Goal: Information Seeking & Learning: Learn about a topic

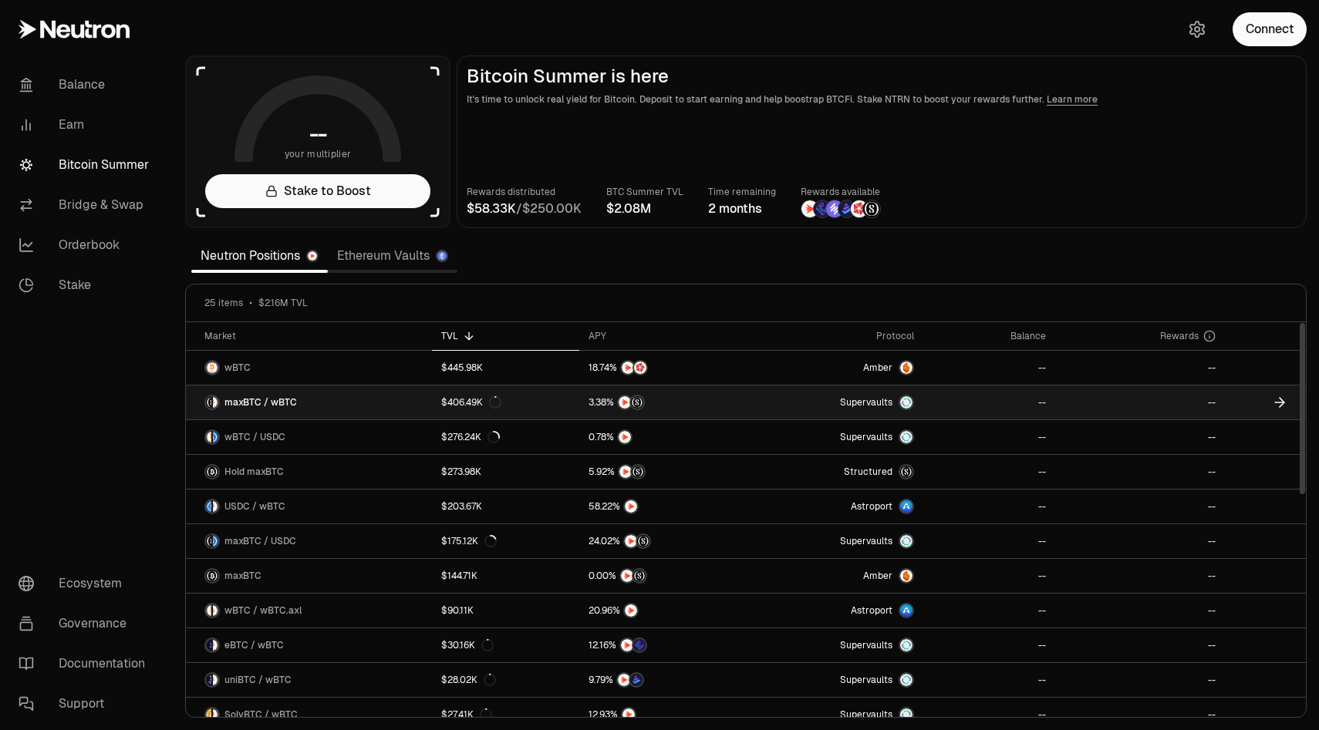
click at [243, 401] on span "maxBTC / wBTC" at bounding box center [260, 402] width 72 height 12
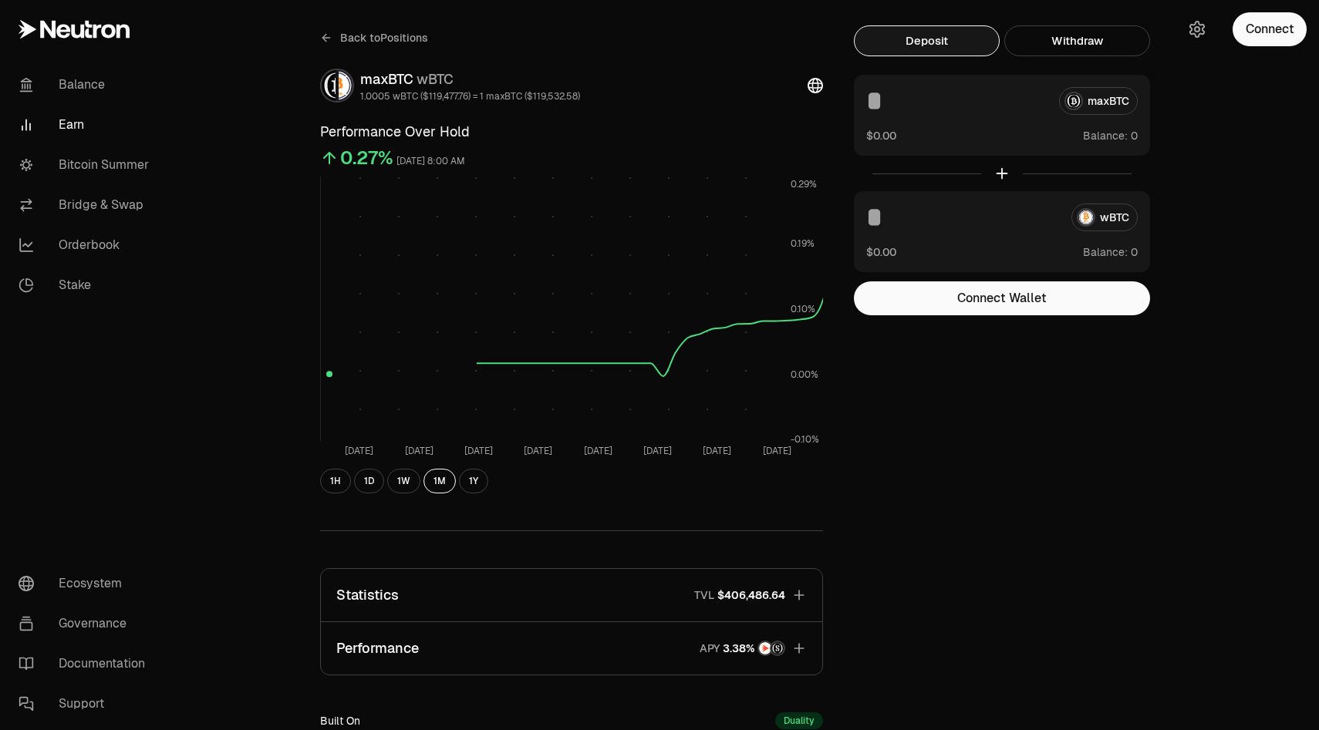
scroll to position [271, 0]
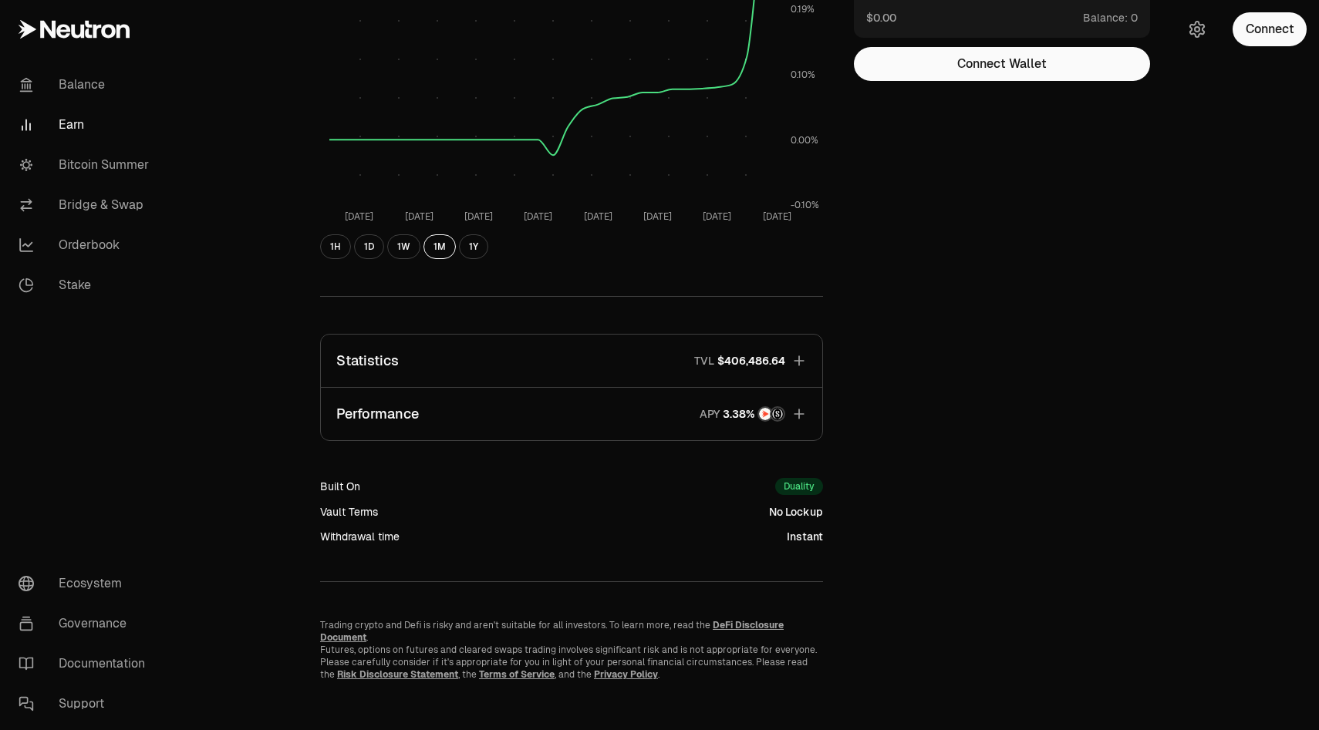
click at [448, 423] on button "Performance APY" at bounding box center [571, 414] width 501 height 52
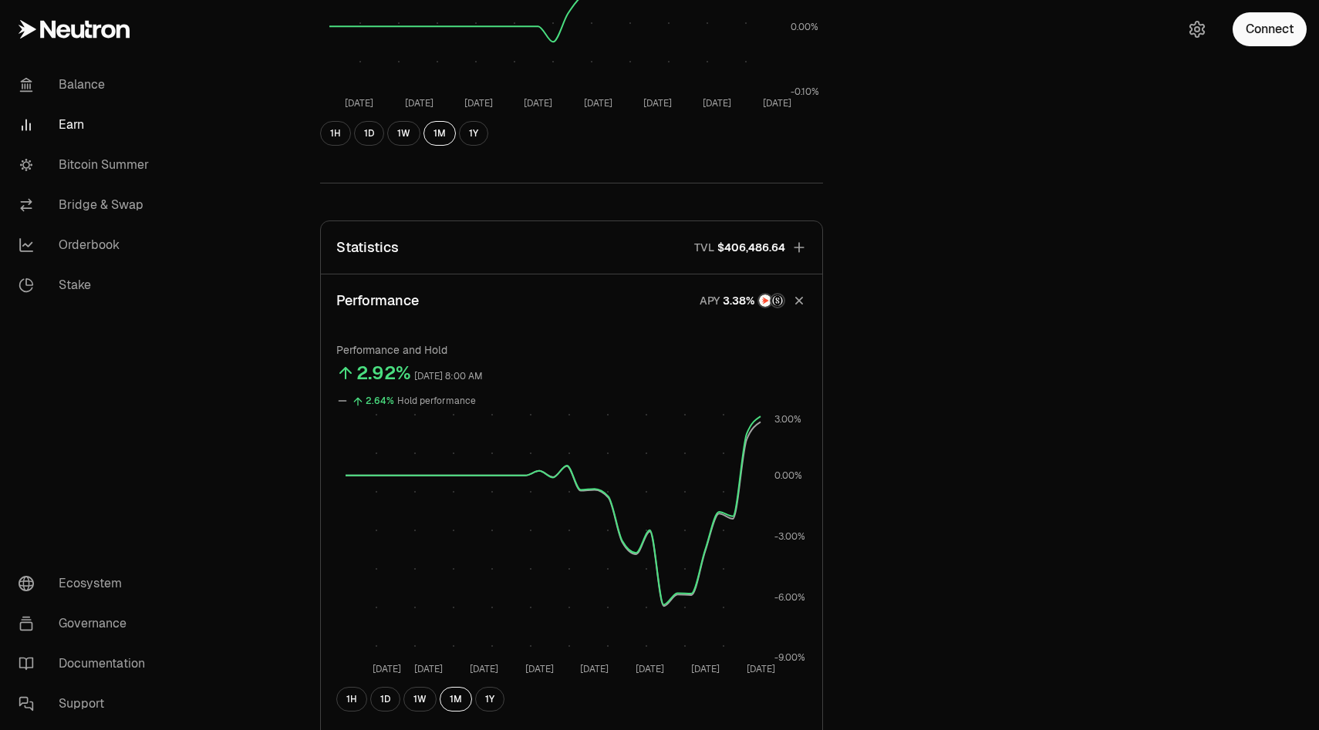
scroll to position [385, 0]
click at [809, 248] on button "Statistics TVL $406,486.64" at bounding box center [571, 247] width 501 height 52
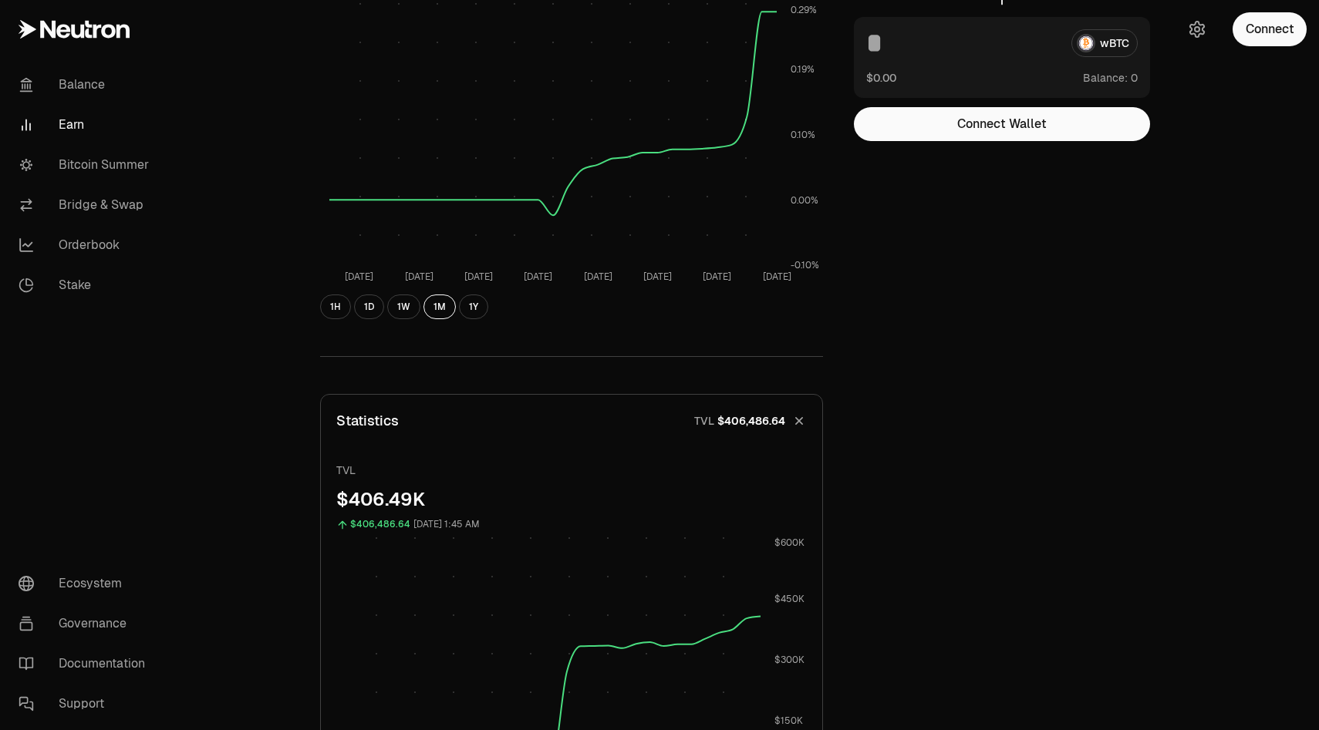
scroll to position [0, 0]
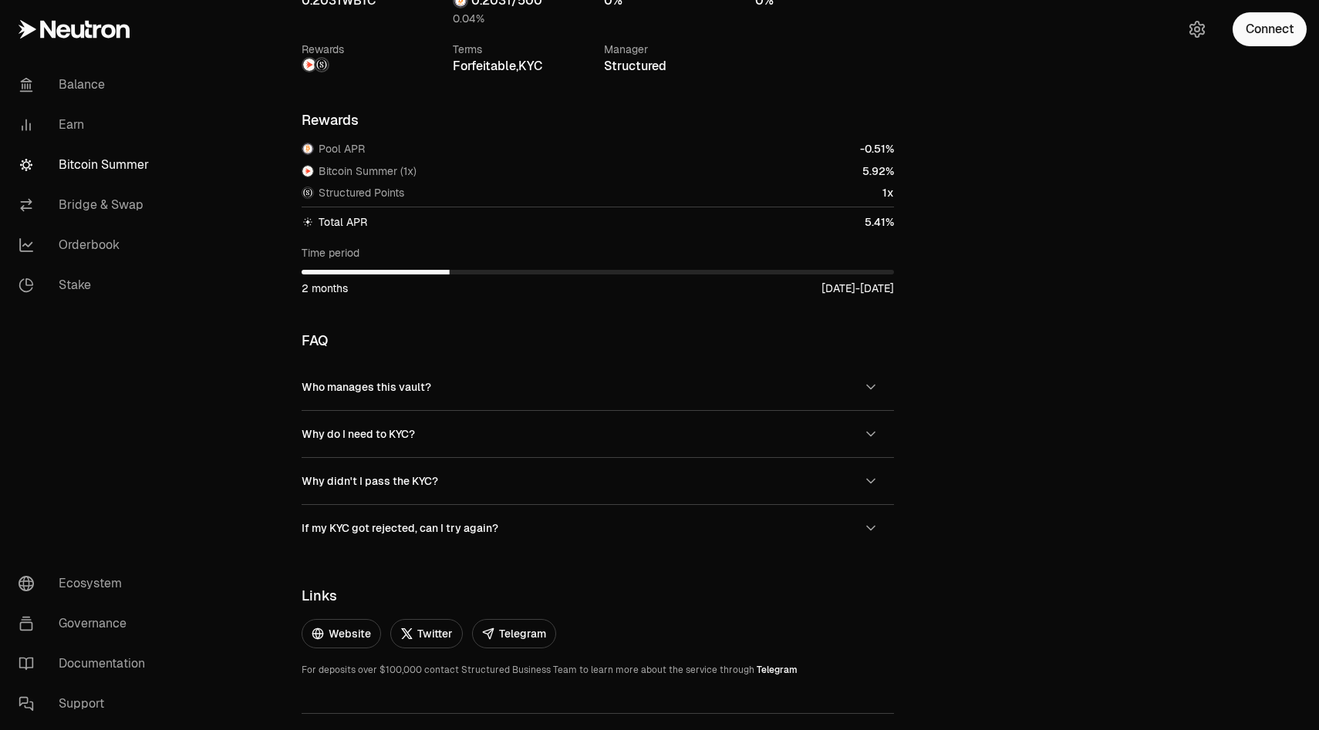
scroll to position [1039, 0]
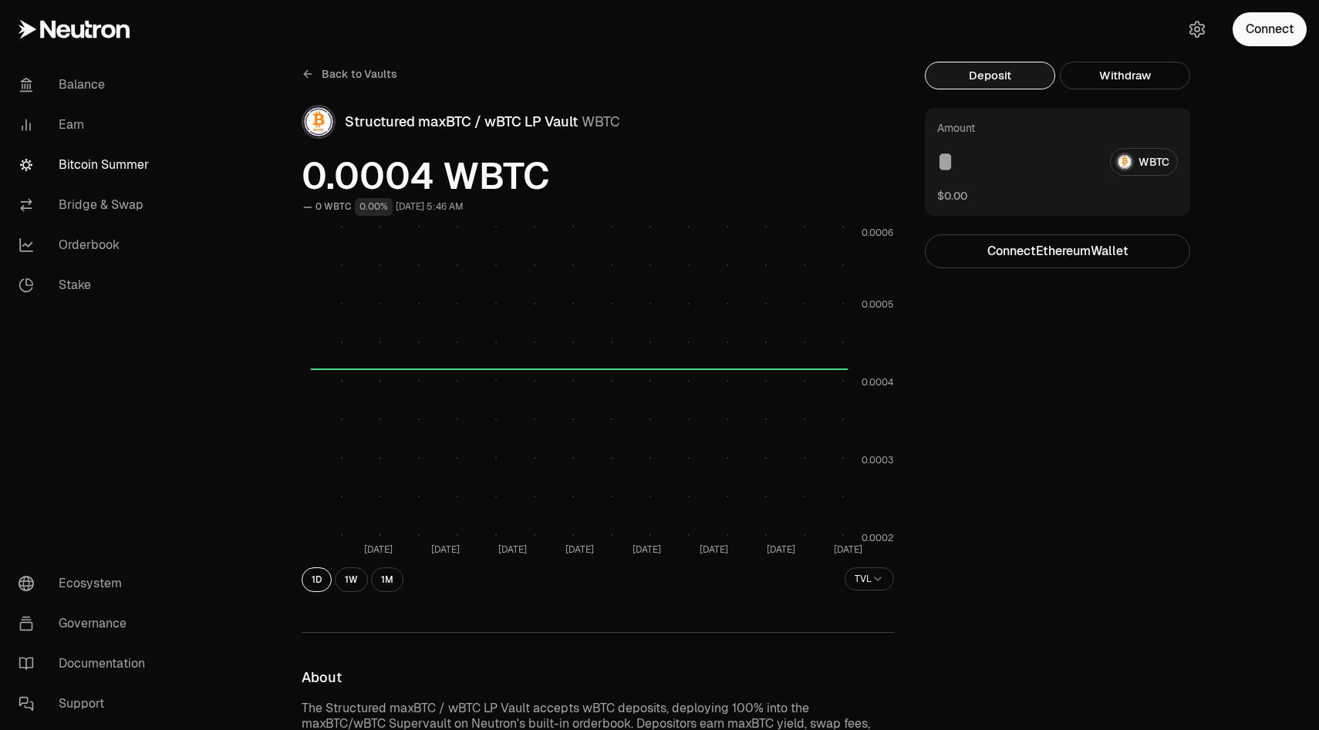
click at [359, 76] on span "Back to Vaults" at bounding box center [360, 73] width 76 height 15
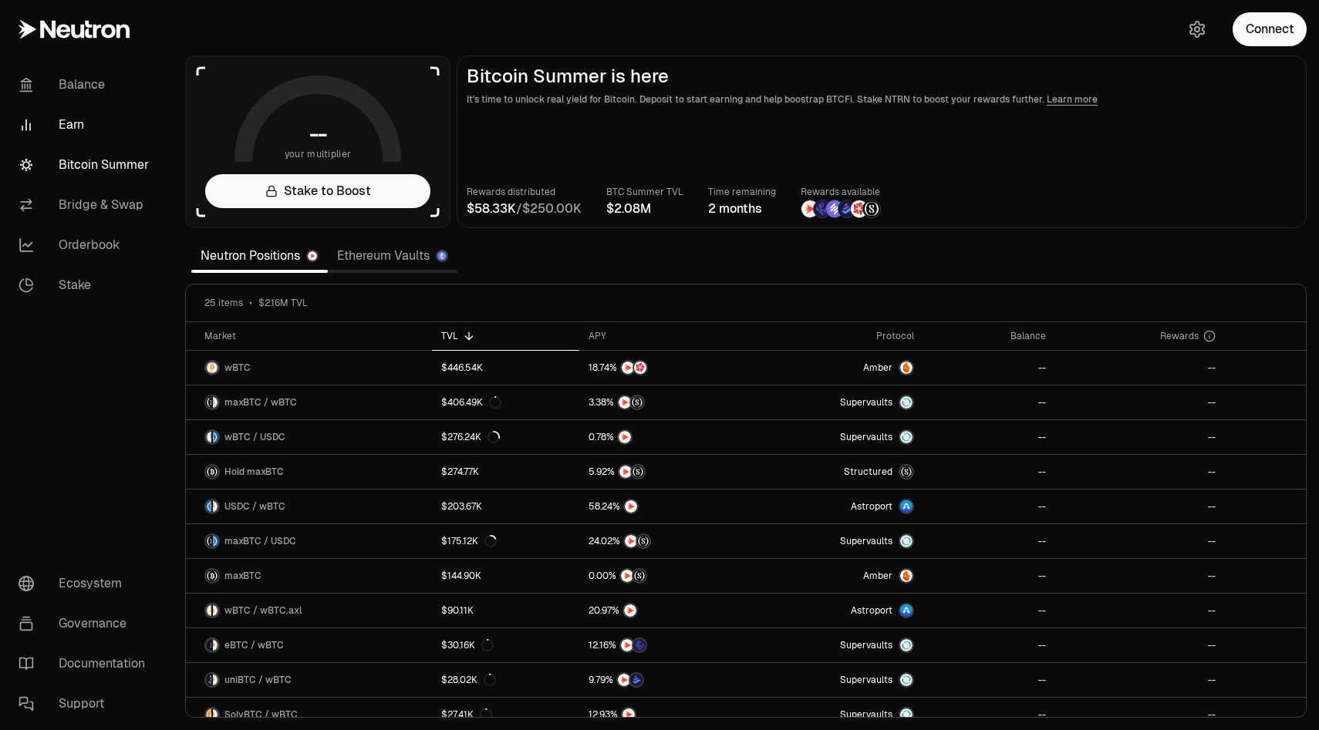
click at [82, 124] on link "Earn" at bounding box center [86, 125] width 160 height 40
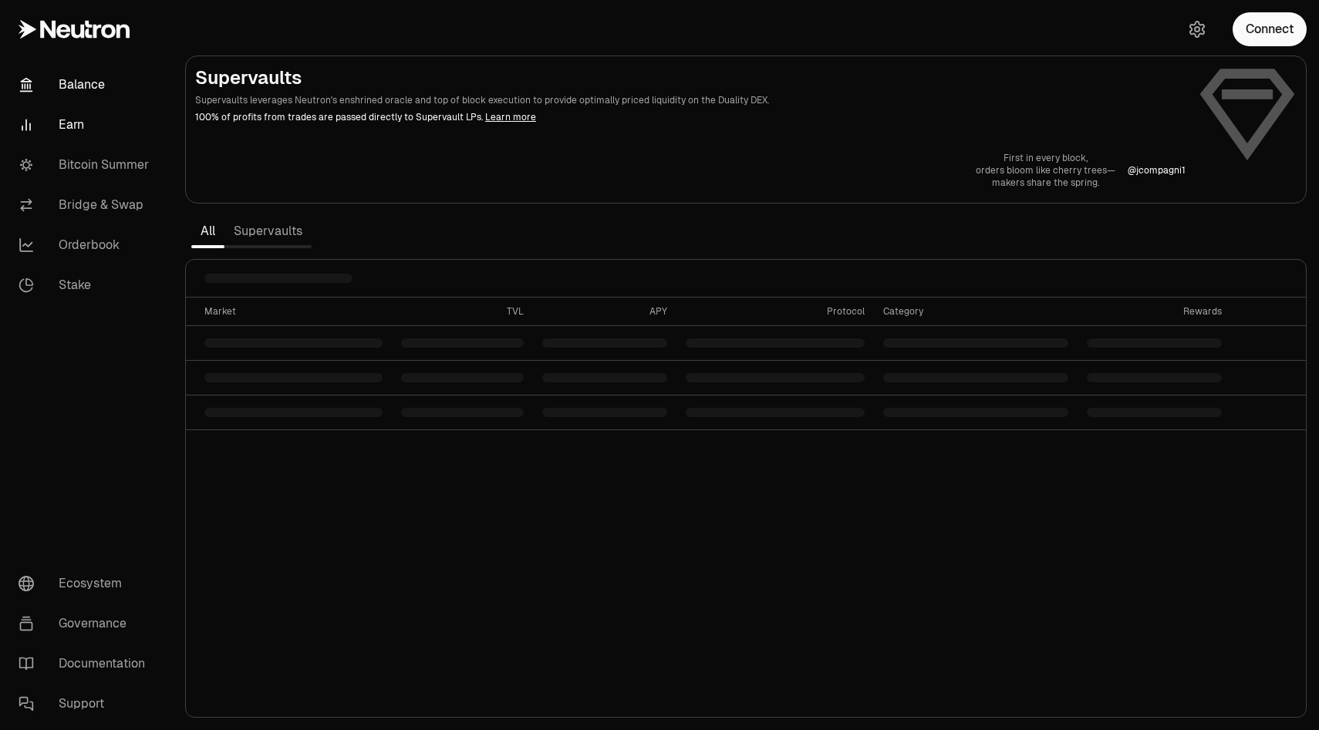
click at [88, 96] on link "Balance" at bounding box center [86, 85] width 160 height 40
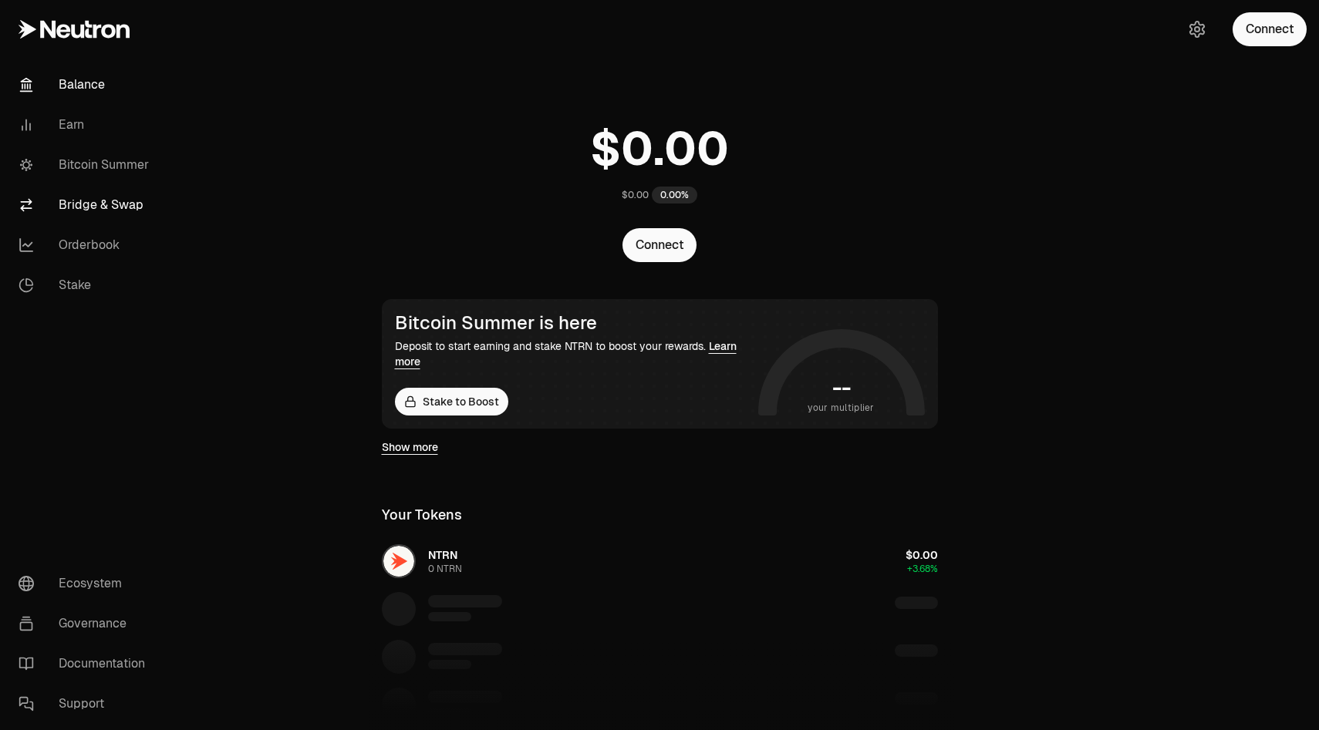
click at [110, 221] on link "Bridge & Swap" at bounding box center [86, 205] width 160 height 40
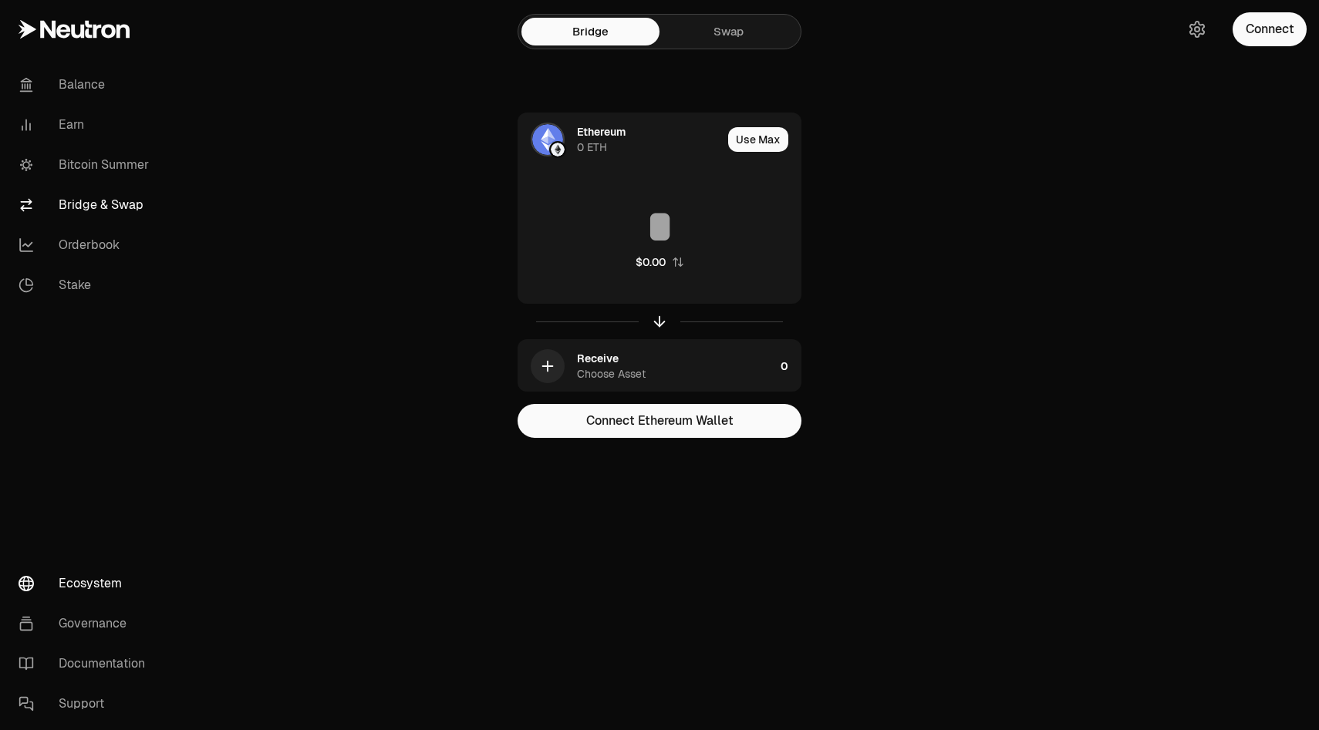
click at [93, 581] on link "Ecosystem" at bounding box center [86, 584] width 160 height 40
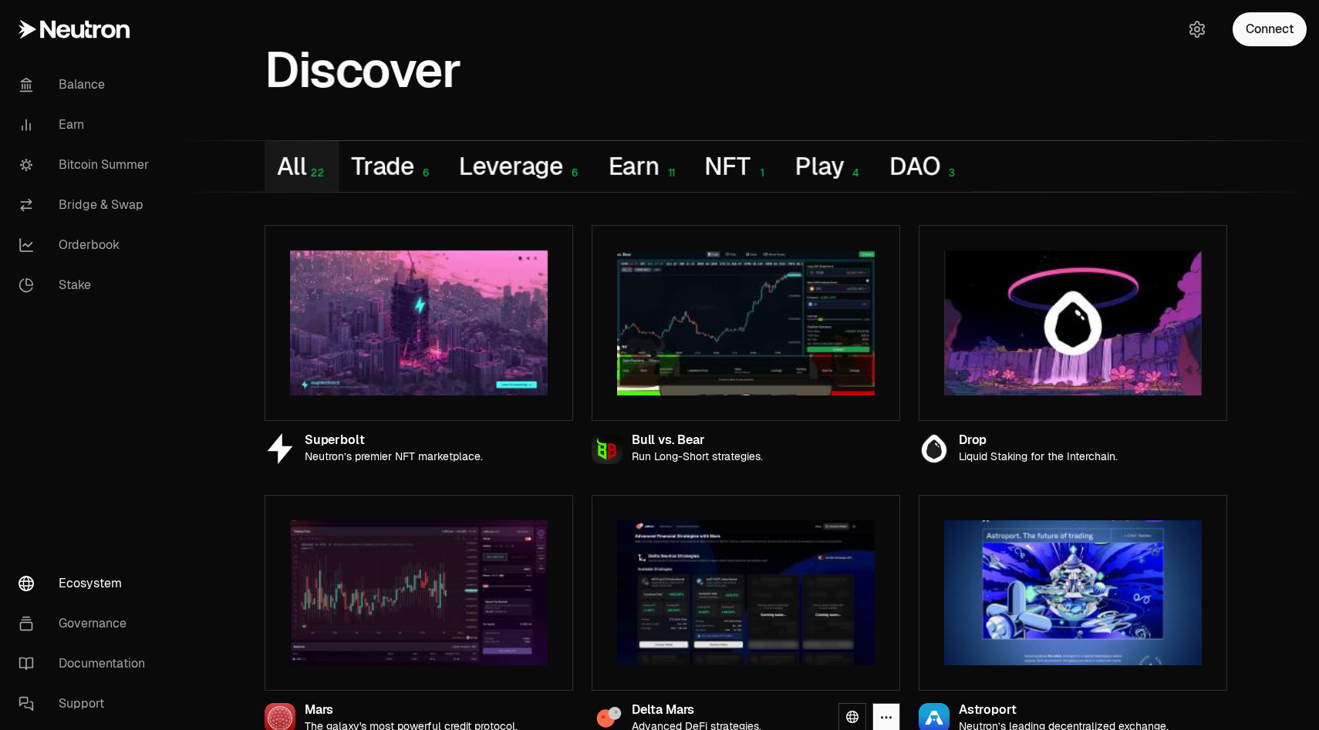
scroll to position [5, 0]
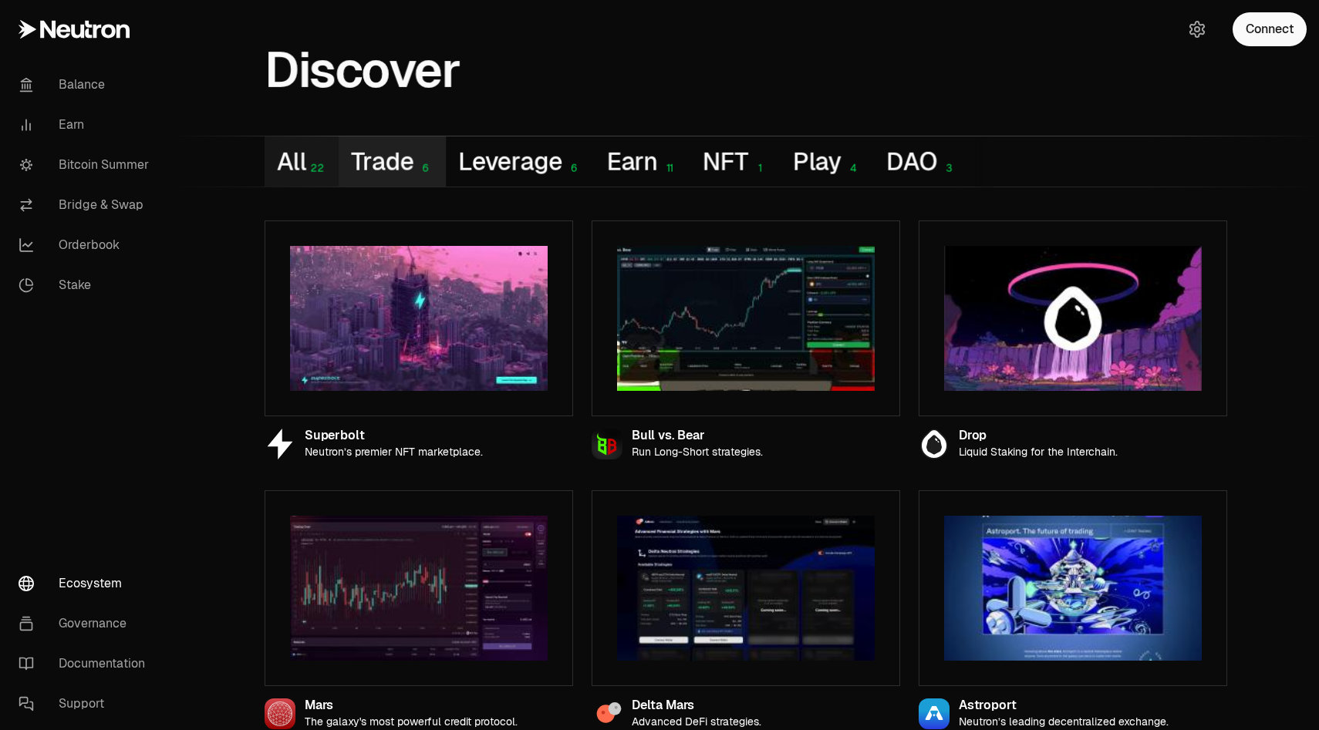
click at [398, 157] on button "Trade 6" at bounding box center [392, 162] width 107 height 50
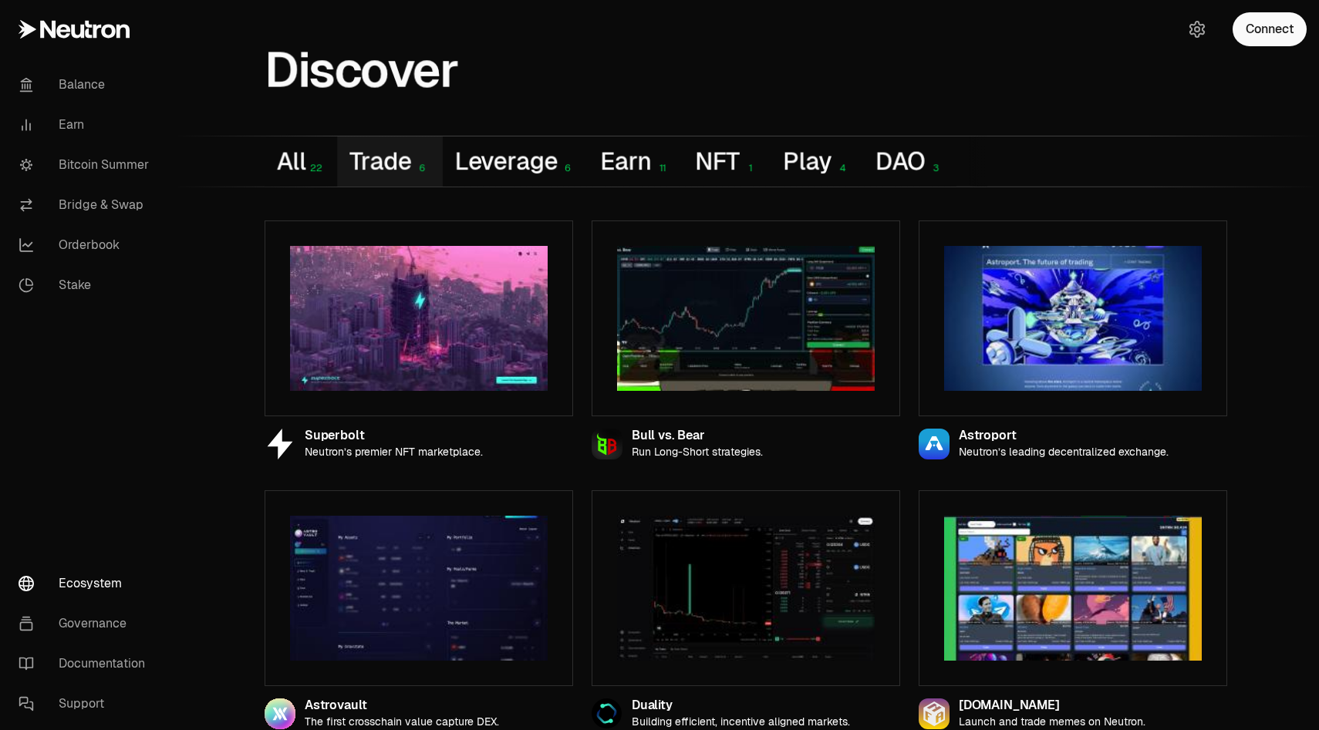
scroll to position [15, 0]
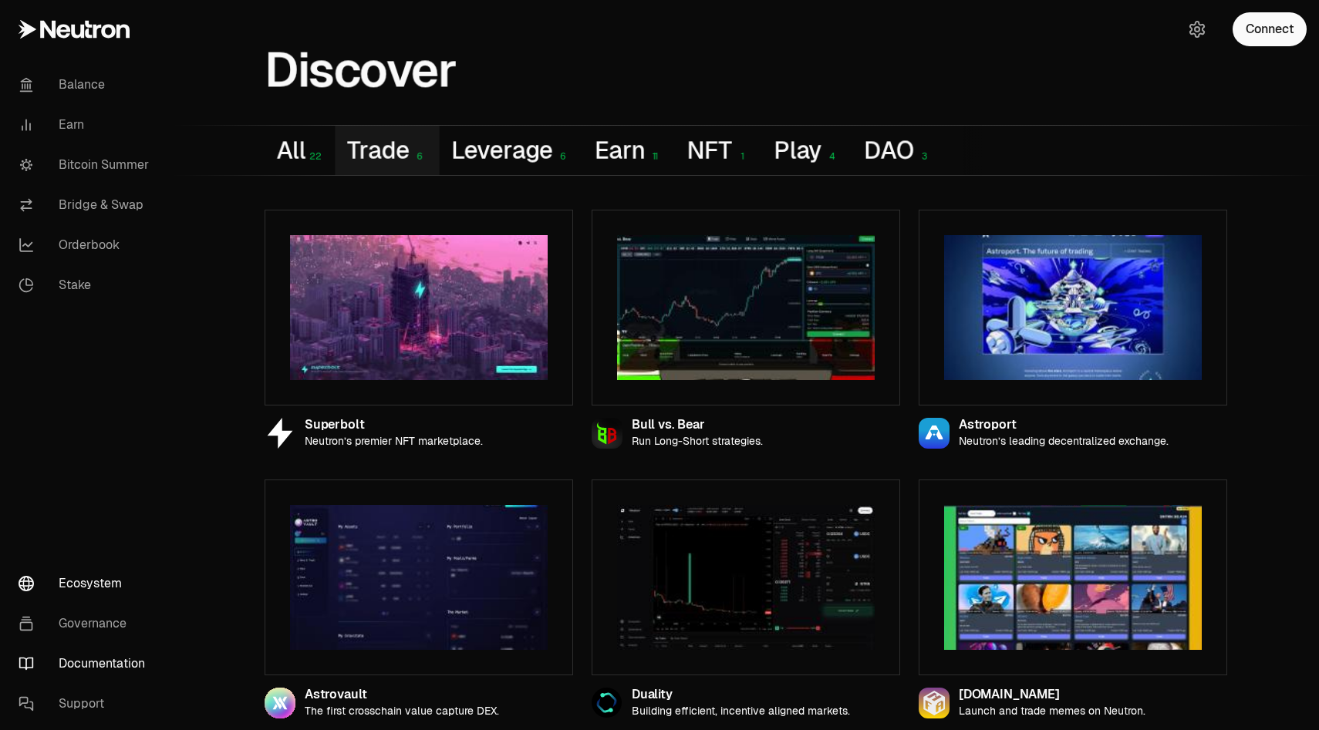
click at [69, 667] on link "Documentation" at bounding box center [86, 664] width 160 height 40
click at [491, 183] on div "Superbolt Neutron’s premier NFT marketplace. Bull vs. Bear Run Long-Short strat…" at bounding box center [745, 454] width 999 height 554
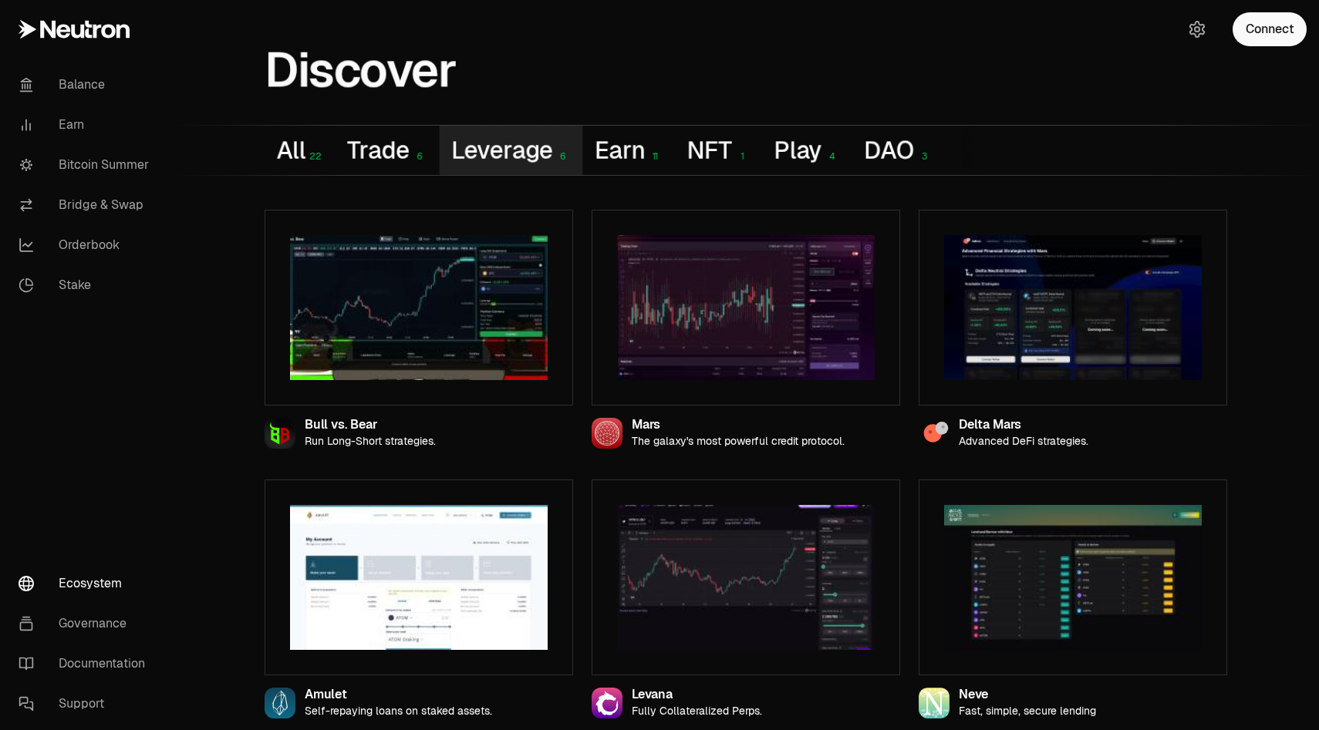
click at [497, 171] on button "Leverage 6" at bounding box center [510, 150] width 143 height 49
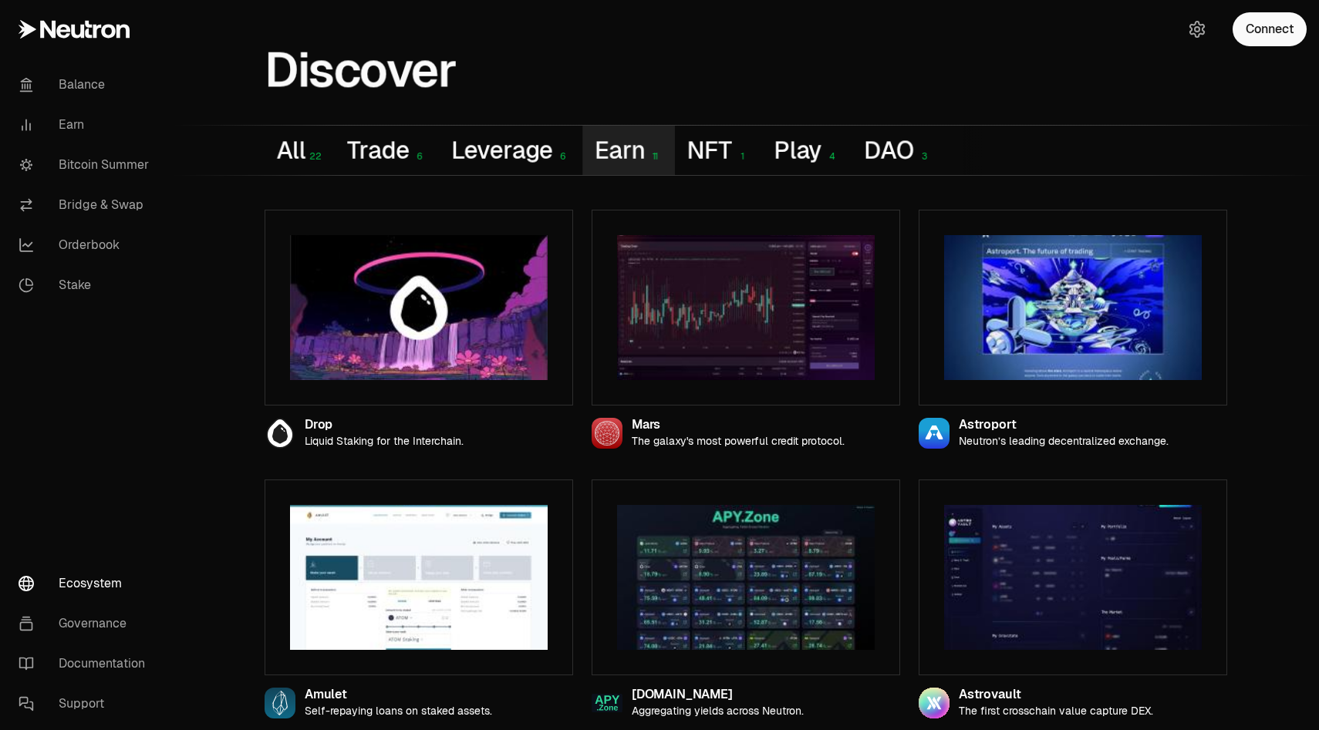
click at [654, 147] on button "Earn 11" at bounding box center [629, 150] width 93 height 49
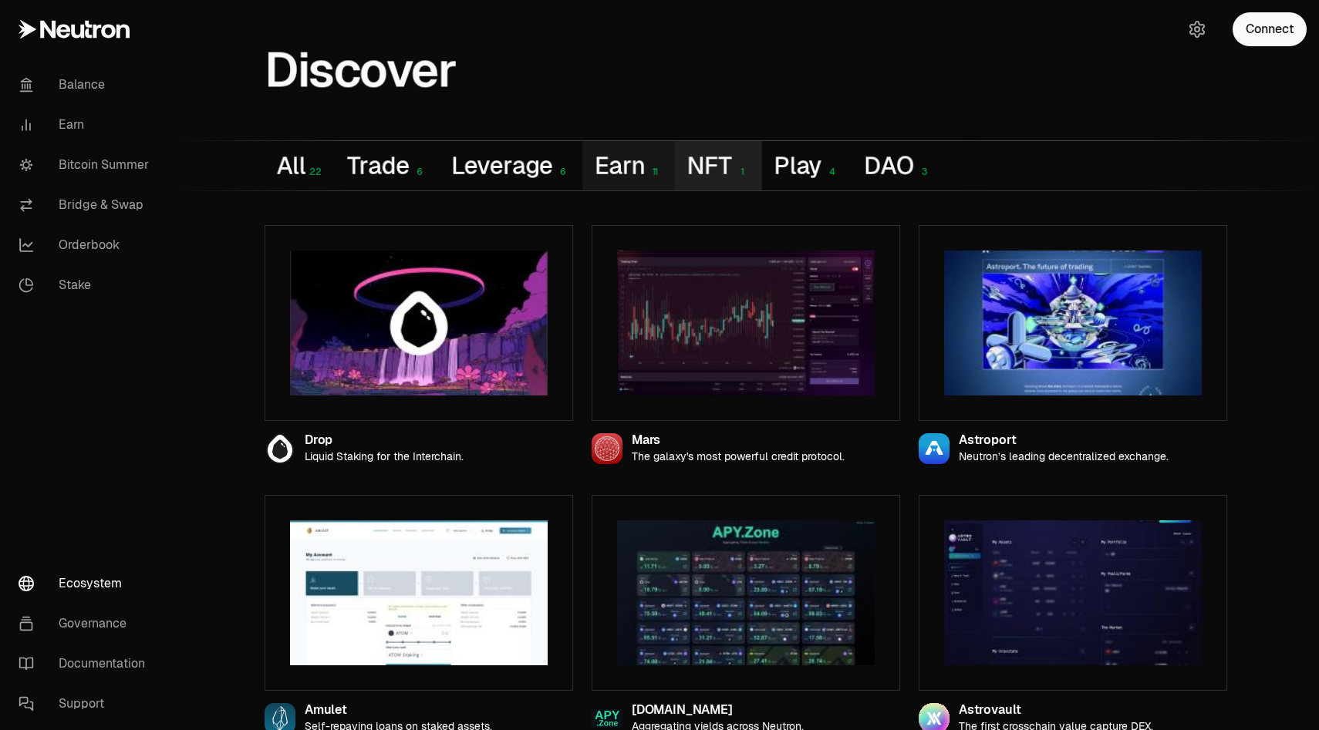
click at [706, 147] on button "NFT 1" at bounding box center [718, 165] width 86 height 49
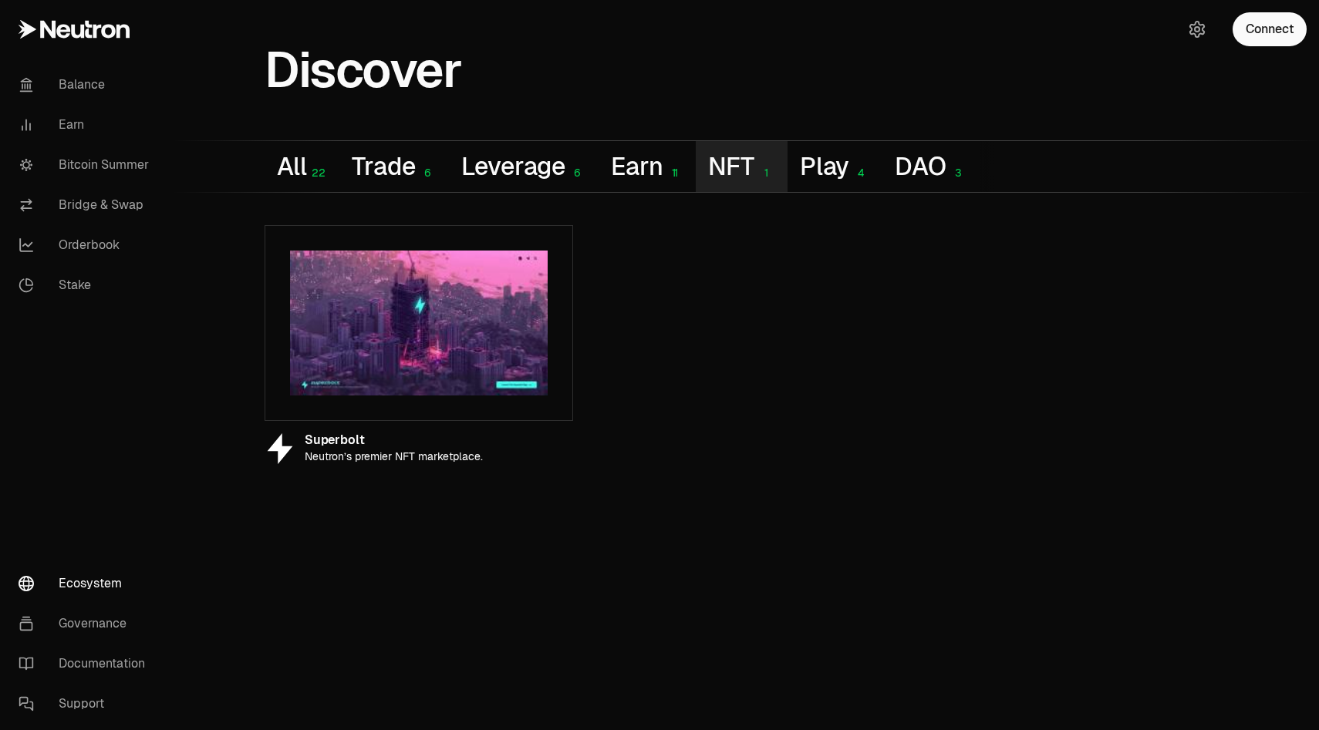
click at [787, 171] on button "NFT 1" at bounding box center [741, 166] width 91 height 51
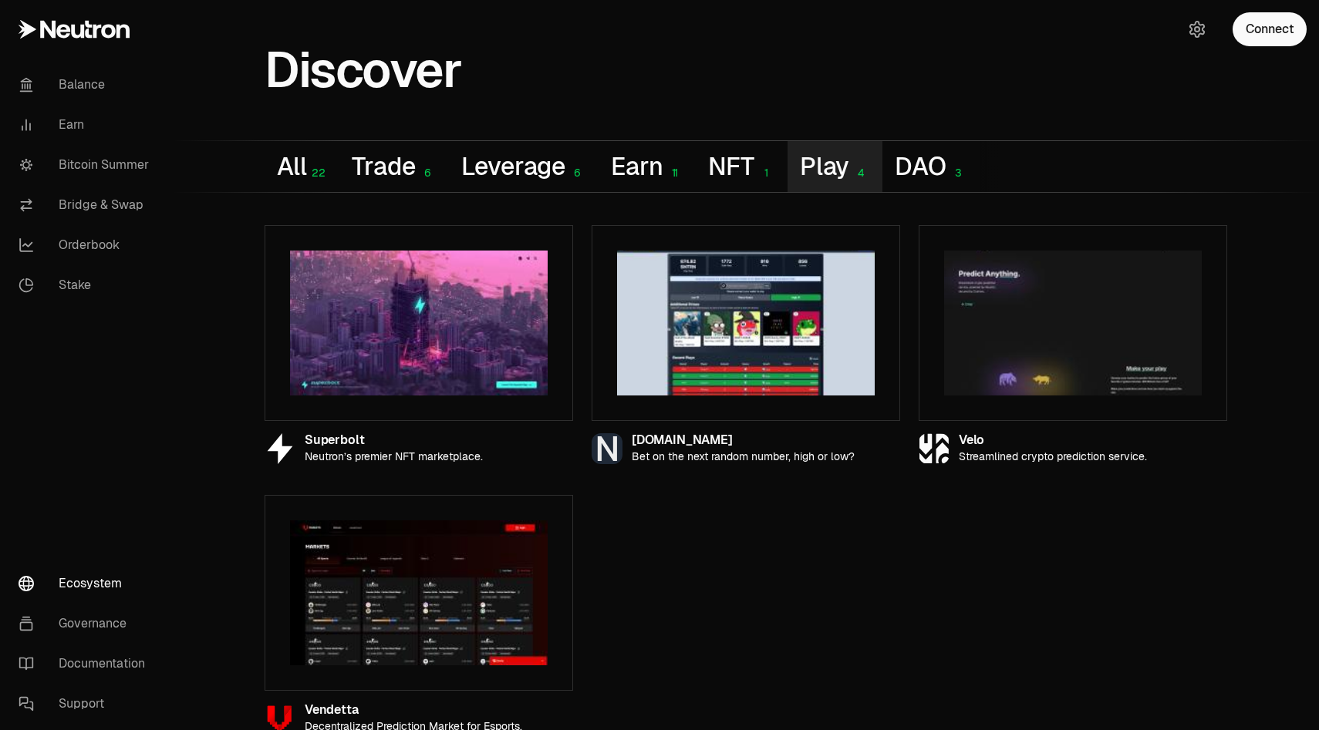
click at [804, 171] on button "Play 4" at bounding box center [834, 166] width 95 height 51
click at [925, 150] on button "DAO 3" at bounding box center [930, 166] width 96 height 51
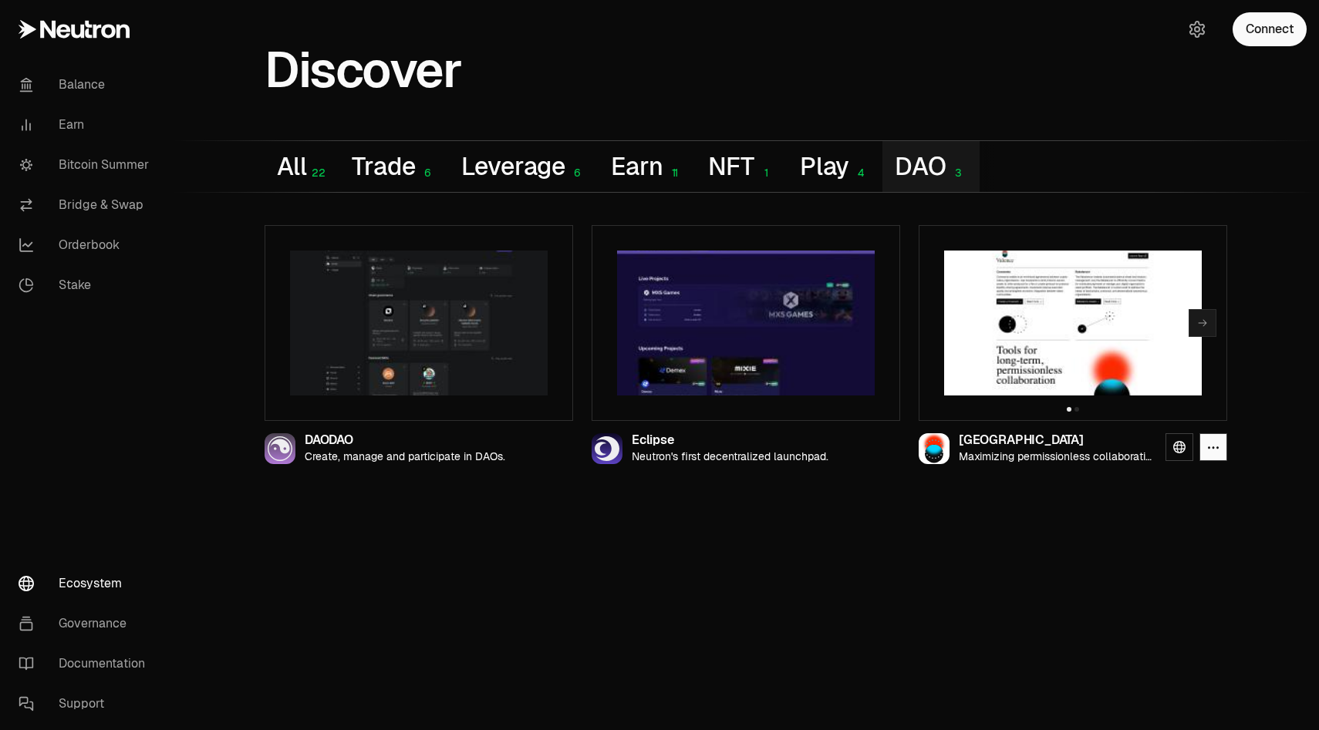
click at [1043, 366] on img at bounding box center [1073, 323] width 258 height 145
click at [986, 440] on div "Valence" at bounding box center [1056, 440] width 194 height 13
click at [1185, 454] on link at bounding box center [1179, 447] width 28 height 28
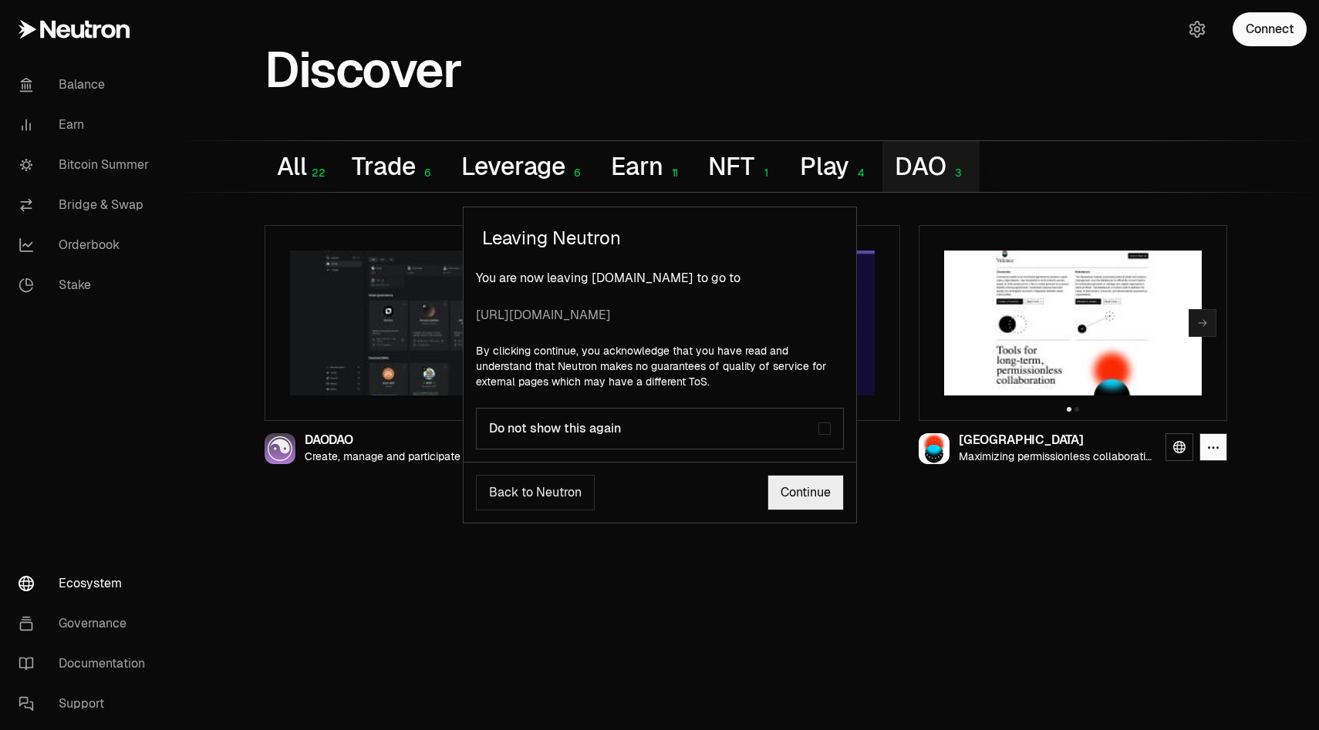
click at [593, 315] on span "https://www.valence.zone/" at bounding box center [660, 315] width 368 height 19
drag, startPoint x: 635, startPoint y: 321, endPoint x: 492, endPoint y: 312, distance: 143.7
click at [492, 312] on span "https://www.valence.zone/" at bounding box center [660, 315] width 368 height 19
click at [803, 509] on link "Continue" at bounding box center [805, 492] width 76 height 35
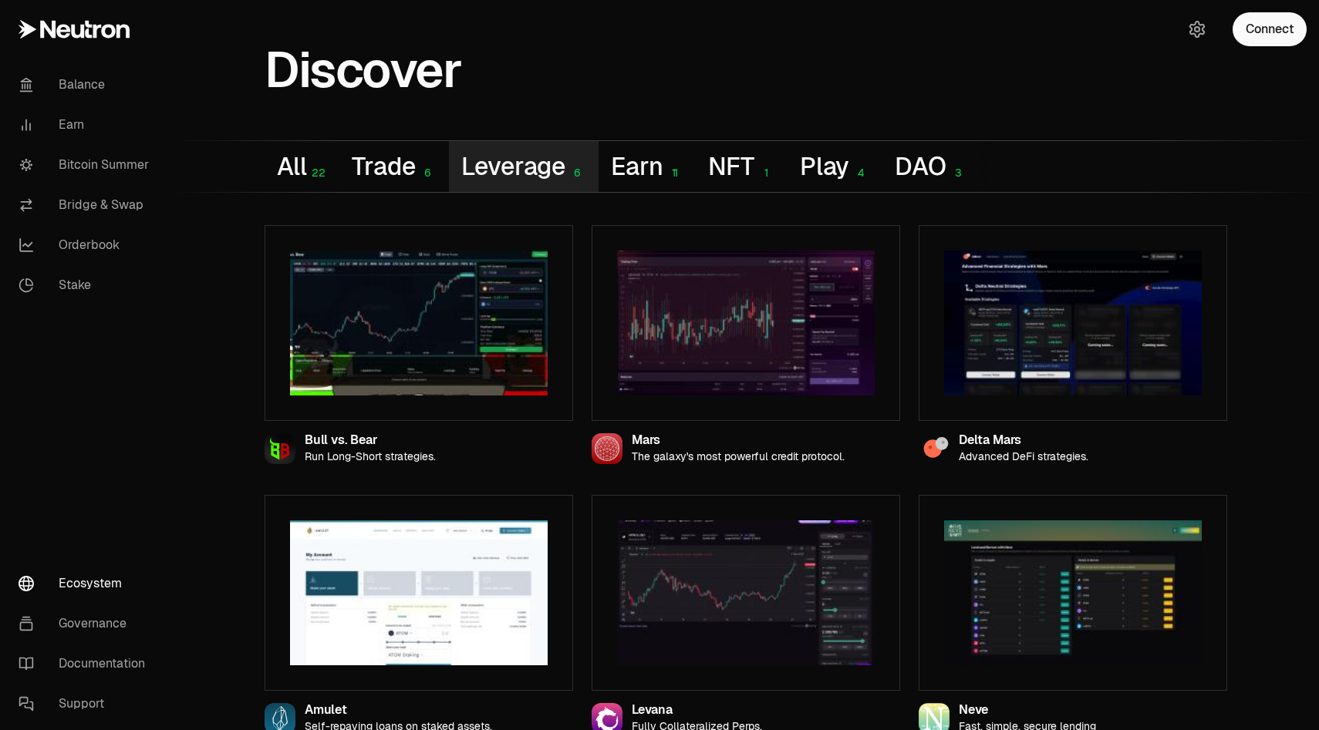
click at [518, 158] on button "Leverage 6" at bounding box center [524, 166] width 150 height 51
click at [388, 174] on button "Trade 6" at bounding box center [393, 166] width 109 height 51
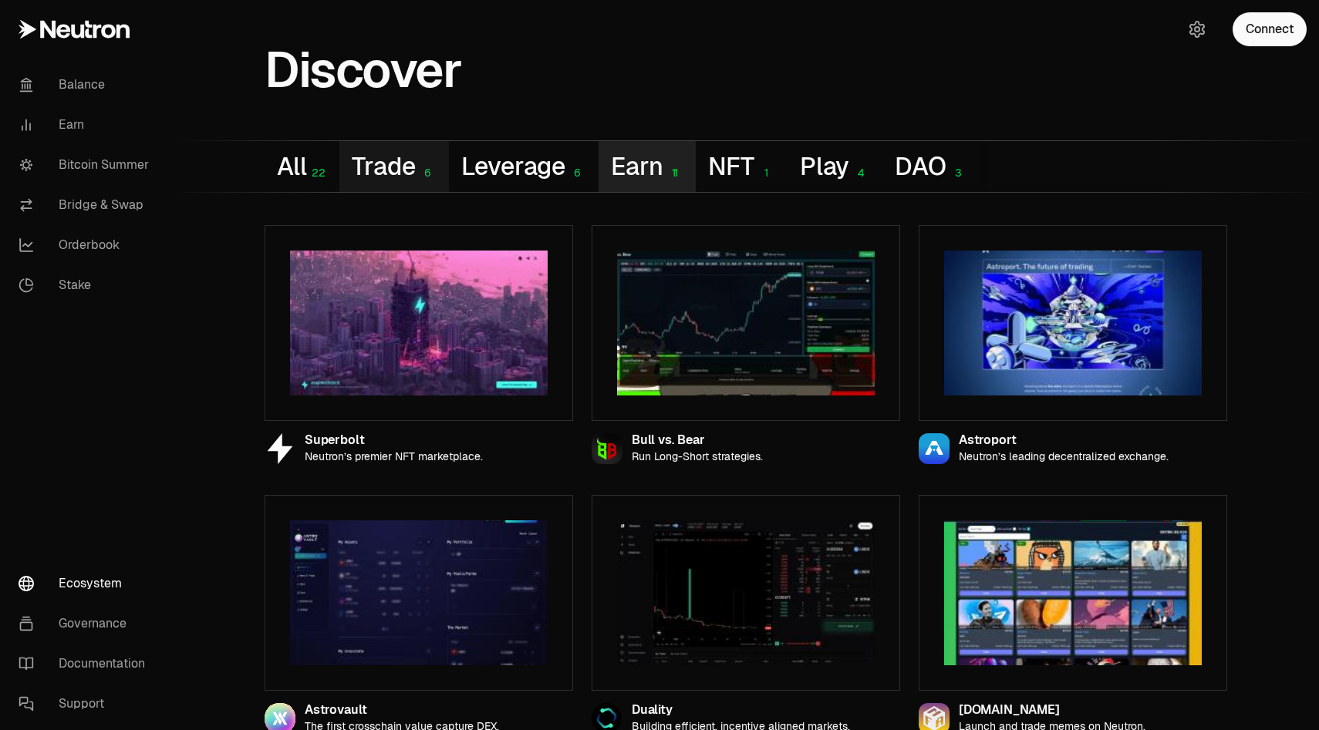
click at [623, 187] on button "Earn 11" at bounding box center [646, 166] width 97 height 51
